Goal: Find specific page/section: Find specific page/section

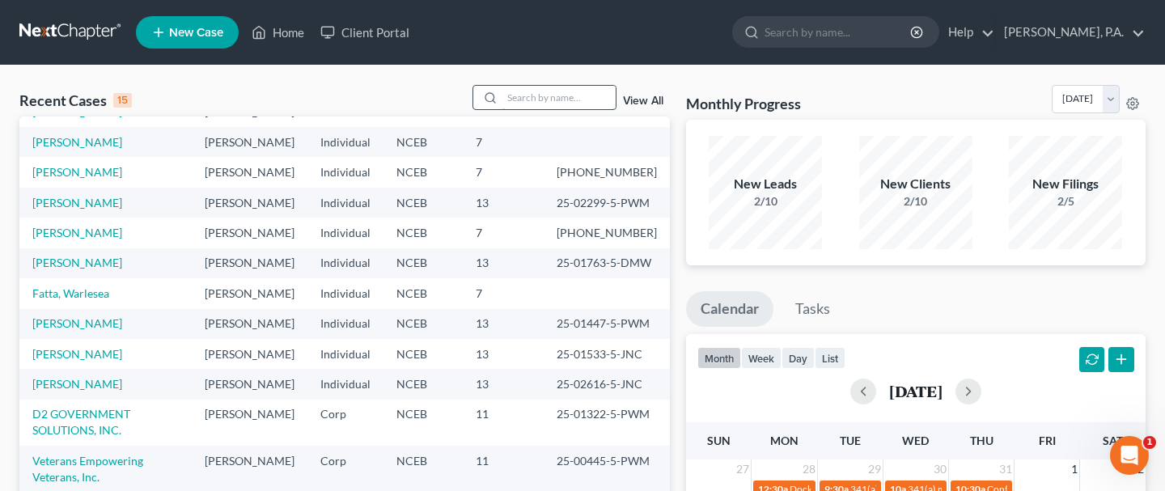
click at [521, 91] on input "search" at bounding box center [558, 97] width 113 height 23
type input "cool"
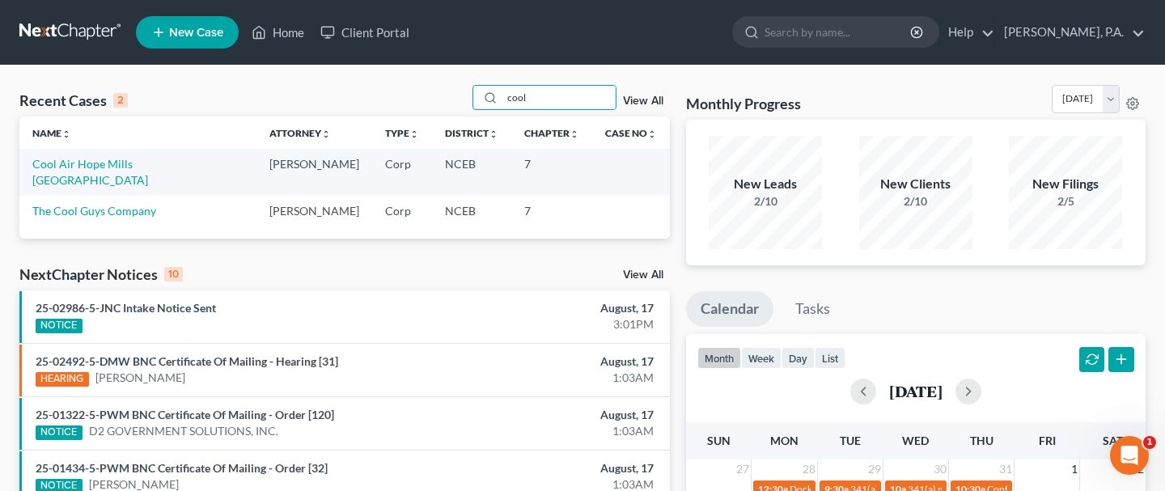
click at [640, 96] on link "View All" at bounding box center [643, 100] width 40 height 11
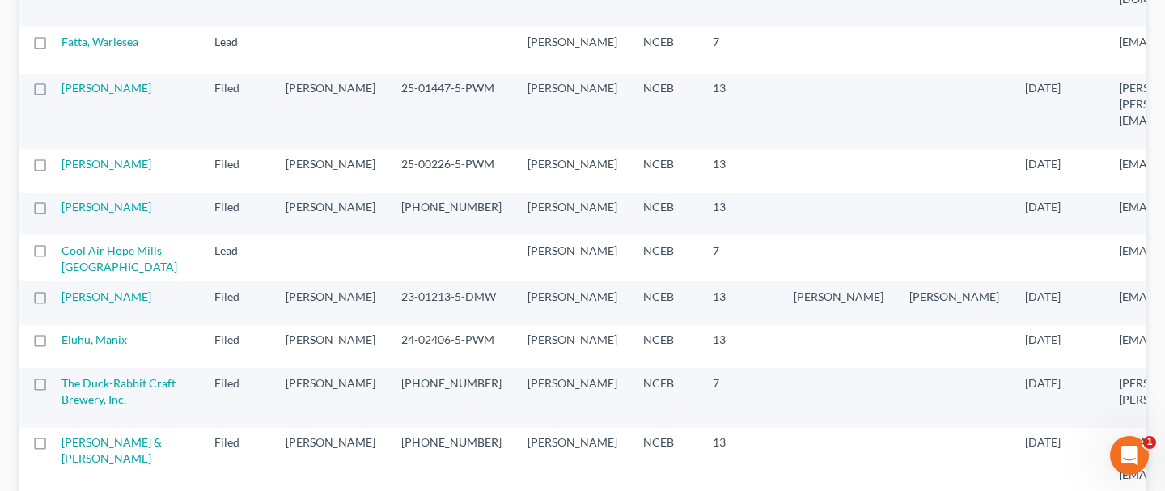
scroll to position [831, 0]
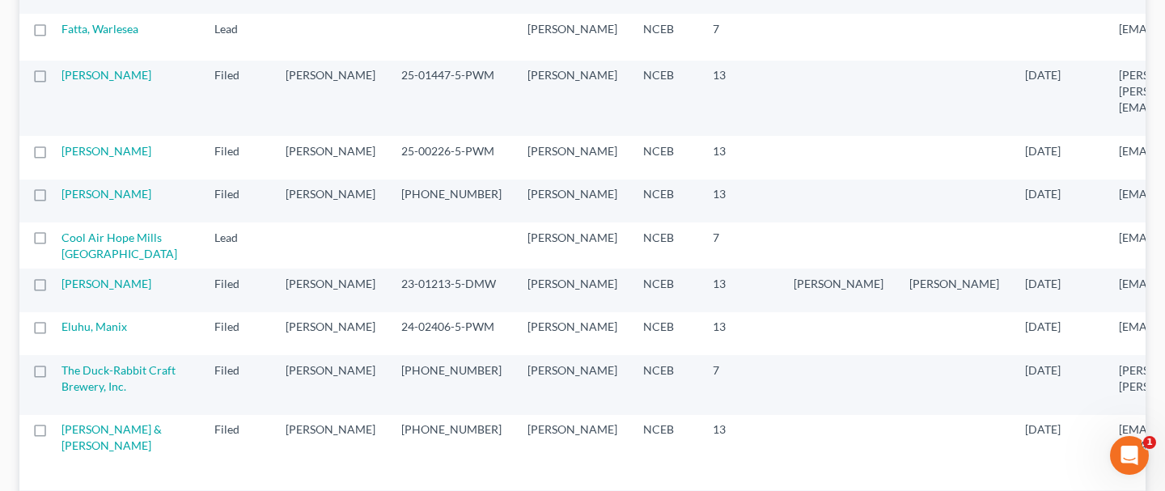
click at [414, 60] on td at bounding box center [451, 37] width 126 height 46
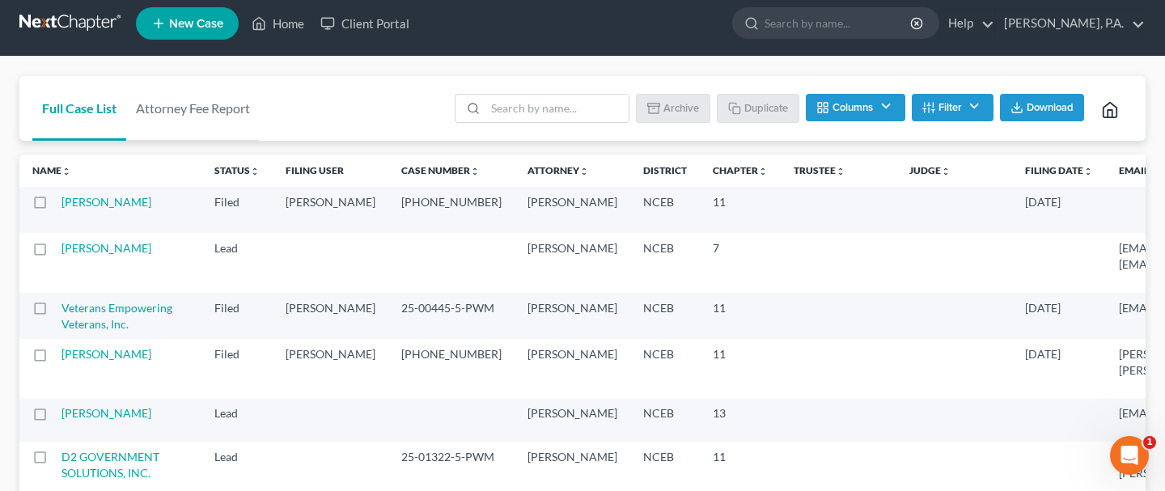
scroll to position [10, 0]
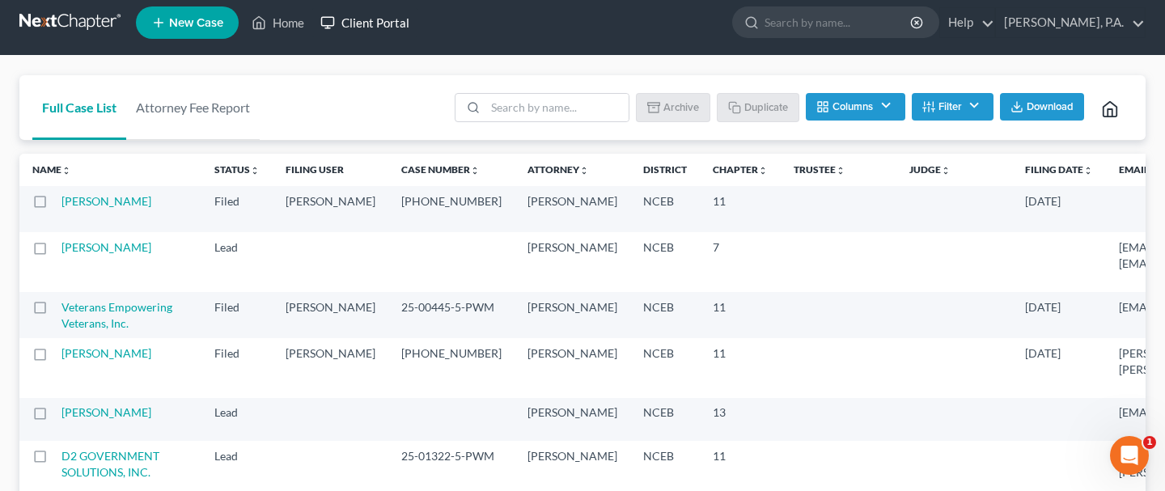
click at [389, 19] on link "Client Portal" at bounding box center [364, 22] width 105 height 29
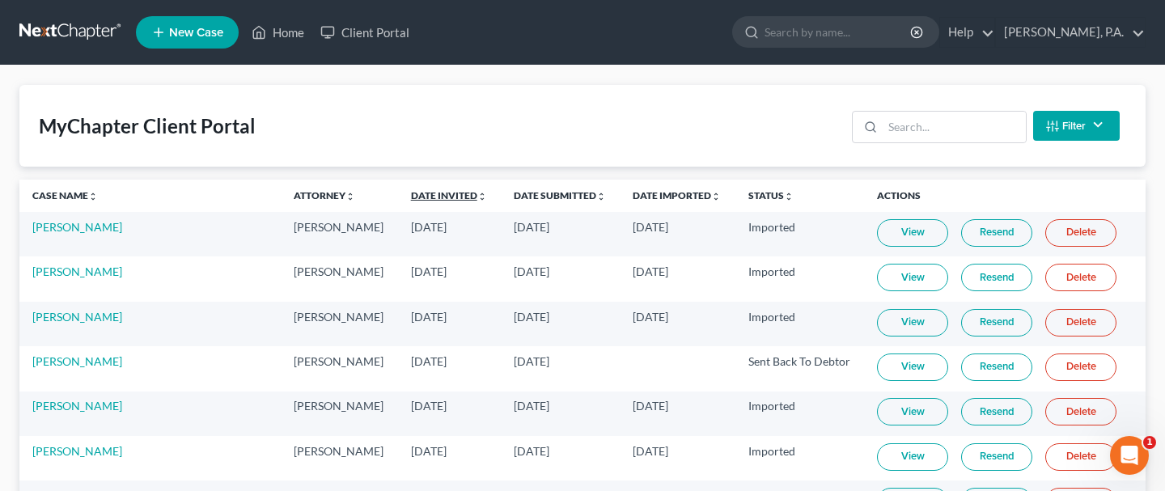
click at [419, 189] on link "Date Invited unfold_more expand_more expand_less" at bounding box center [449, 195] width 76 height 12
click at [419, 189] on link "Date Invited unfold_more expand_more expand_less" at bounding box center [449, 195] width 78 height 12
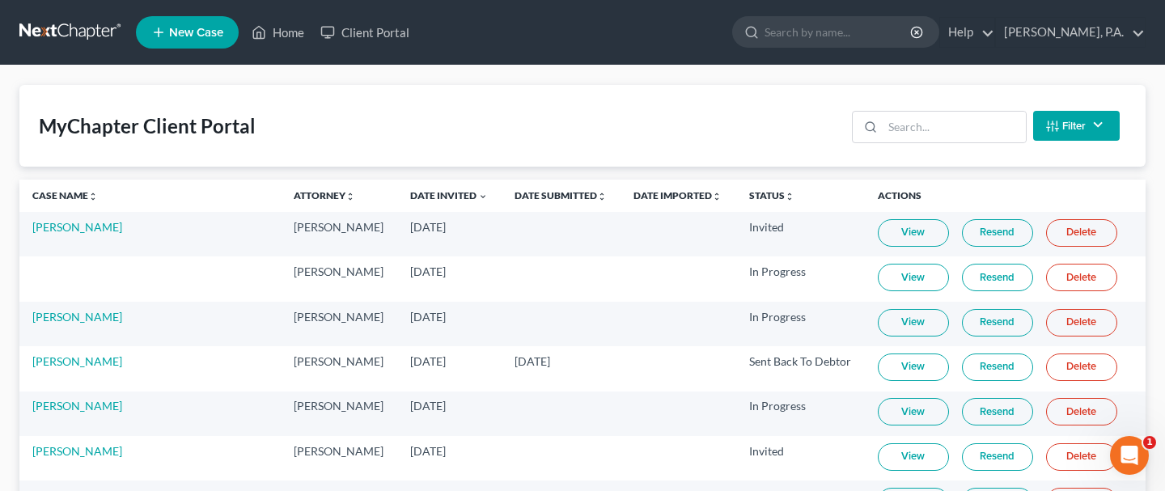
click at [110, 271] on td at bounding box center [149, 278] width 261 height 45
click at [908, 278] on link "View" at bounding box center [913, 278] width 71 height 28
click at [82, 27] on link at bounding box center [71, 32] width 104 height 29
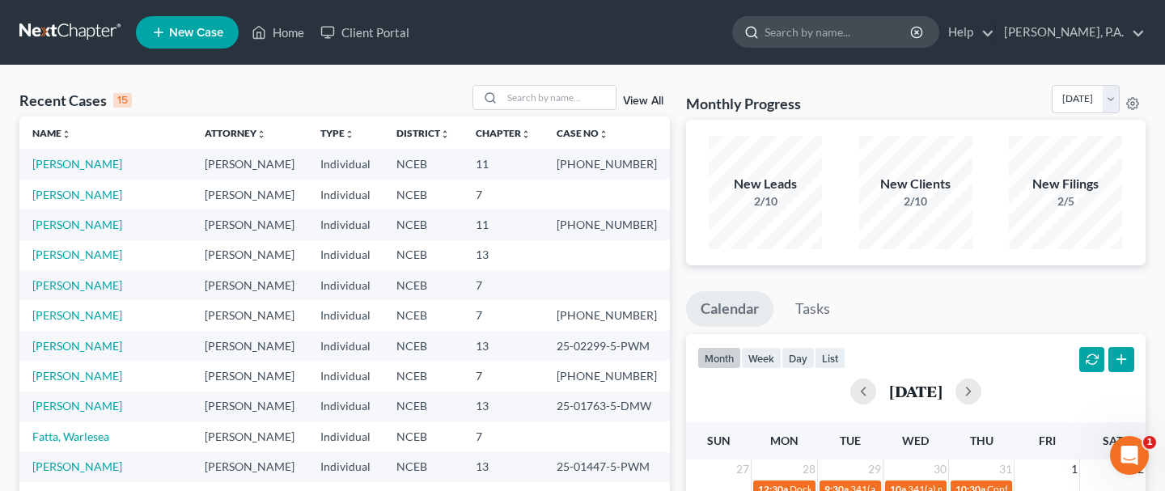
click at [861, 32] on input "search" at bounding box center [839, 32] width 148 height 30
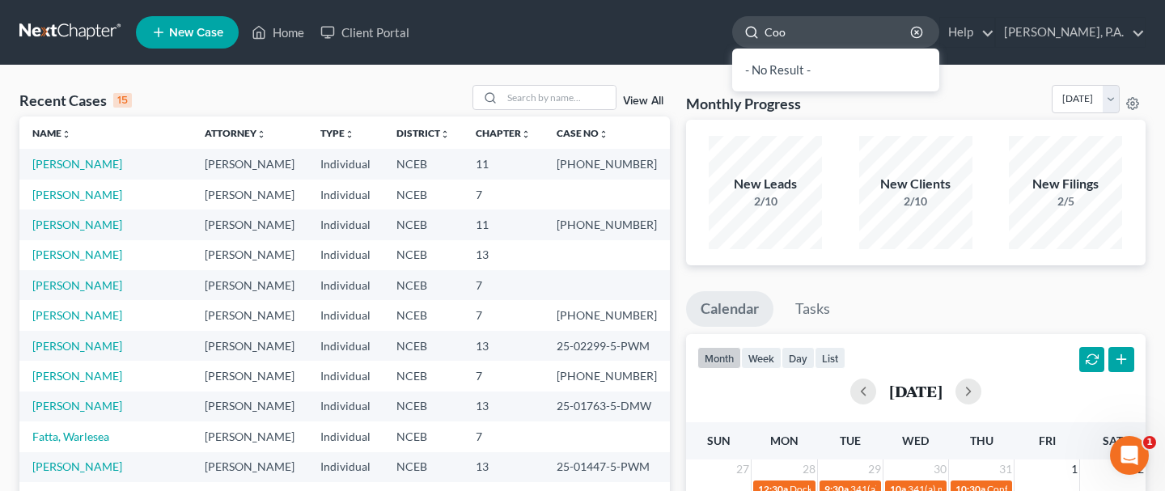
type input "Cool"
